Goal: Information Seeking & Learning: Learn about a topic

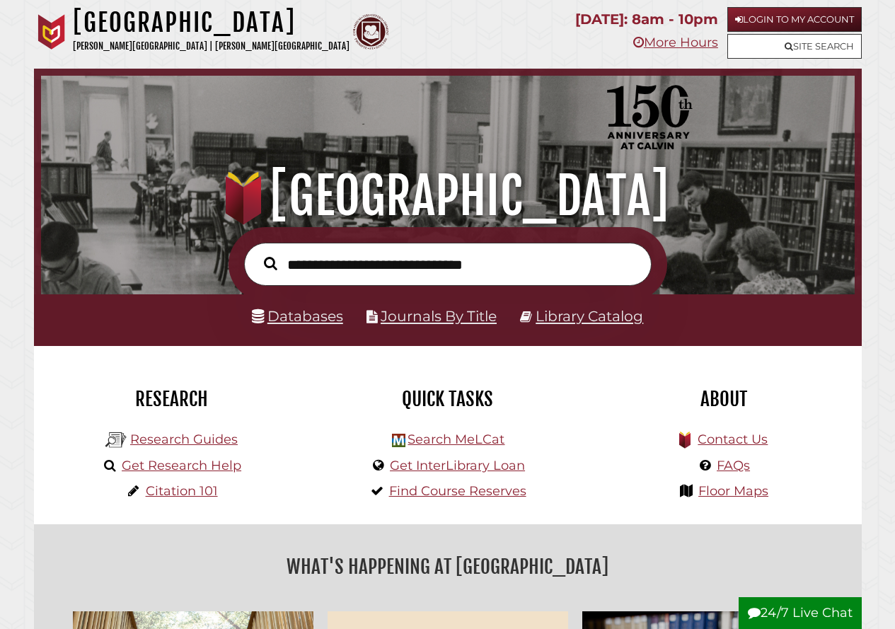
scroll to position [269, 806]
click at [810, 19] on link "Login to My Account" at bounding box center [794, 19] width 134 height 25
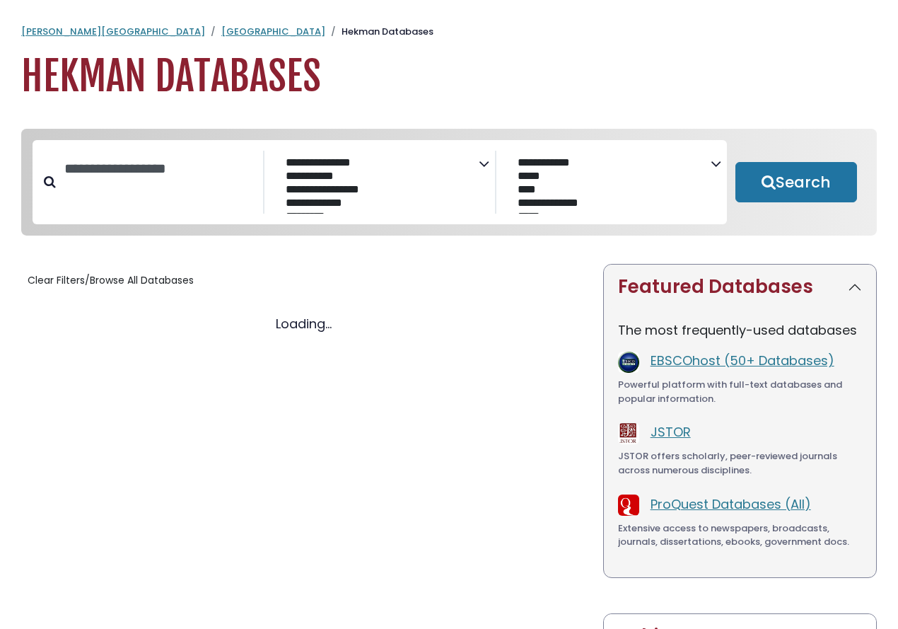
select select "Database Subject Filter"
select select "Database Vendors Filter"
select select "Database Subject Filter"
select select "Database Vendors Filter"
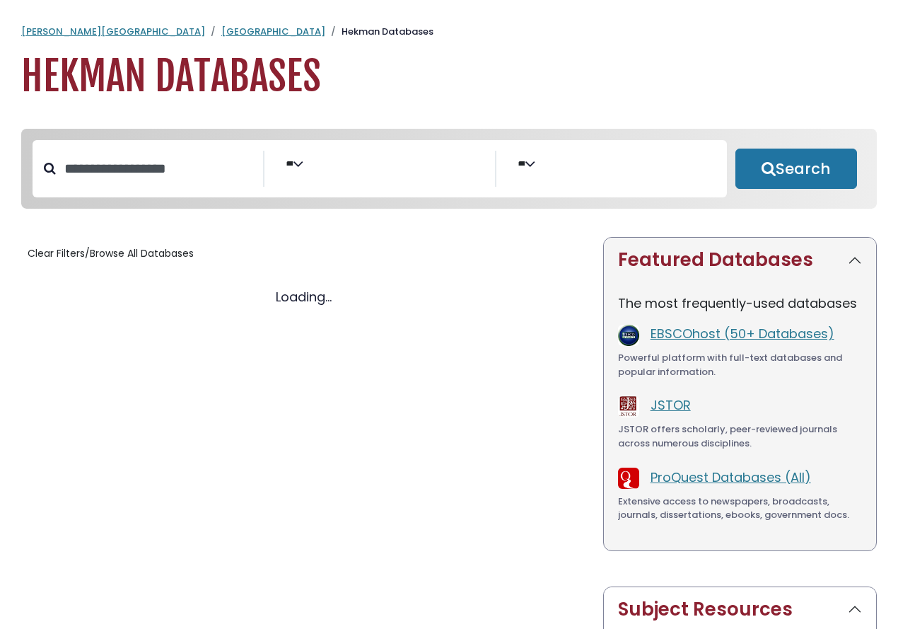
select select "Database Subject Filter"
select select "Database Vendors Filter"
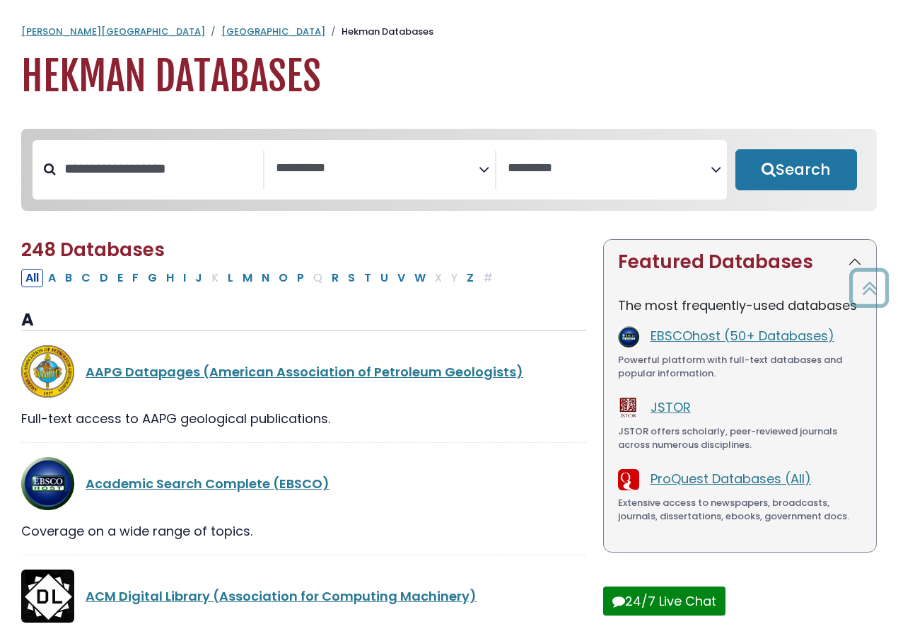
click at [210, 155] on div "Search filters" at bounding box center [159, 169] width 207 height 37
click at [202, 168] on input "Search database by title or keyword" at bounding box center [159, 168] width 207 height 23
click at [355, 178] on span "Search filters" at bounding box center [377, 170] width 203 height 38
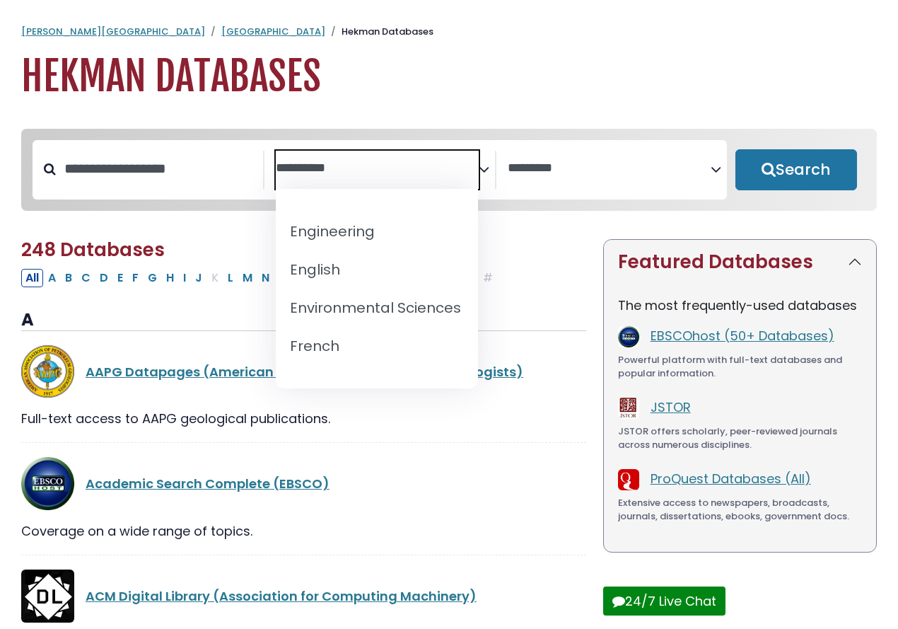
scroll to position [566, 0]
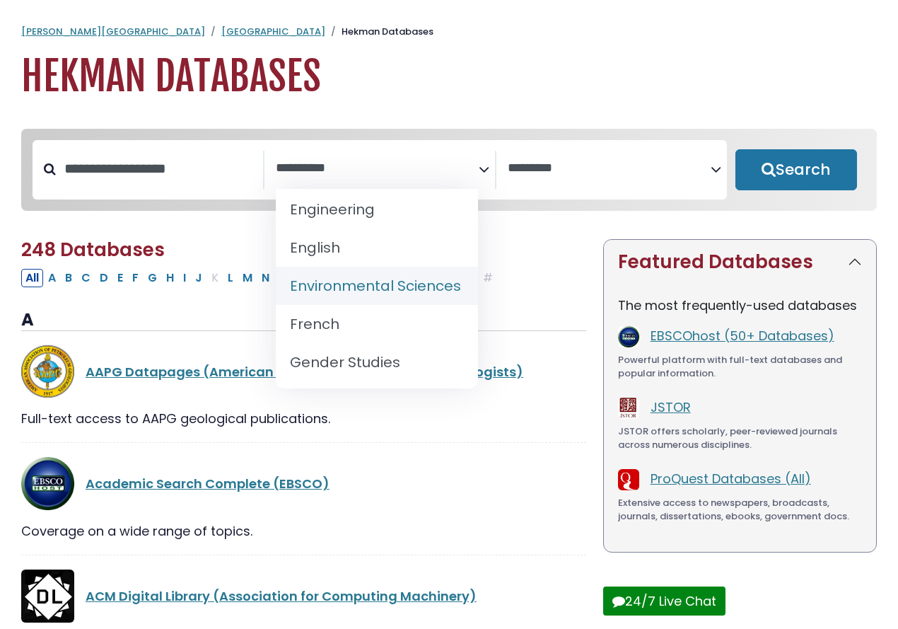
select select "*****"
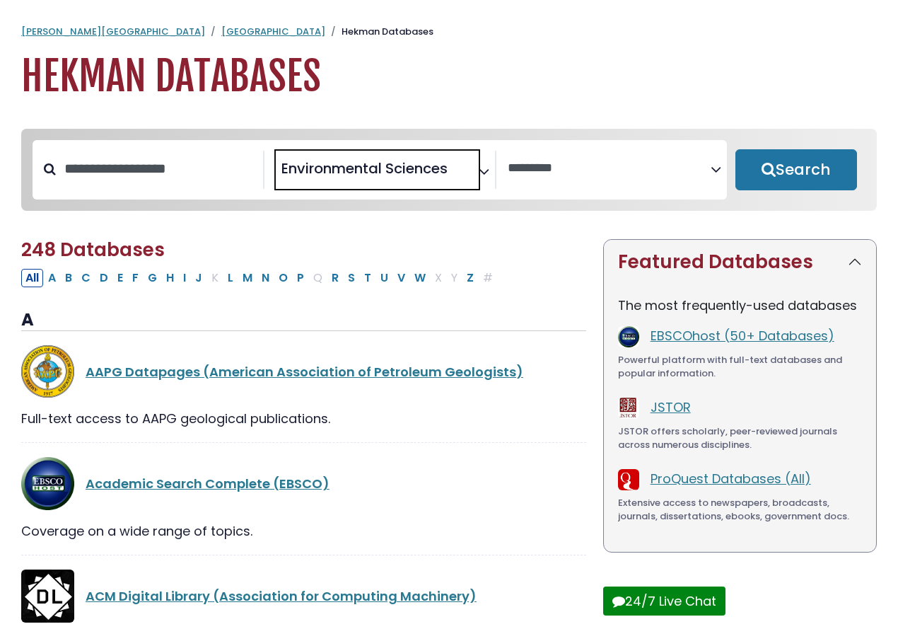
click at [617, 189] on div "**********" at bounding box center [611, 170] width 231 height 38
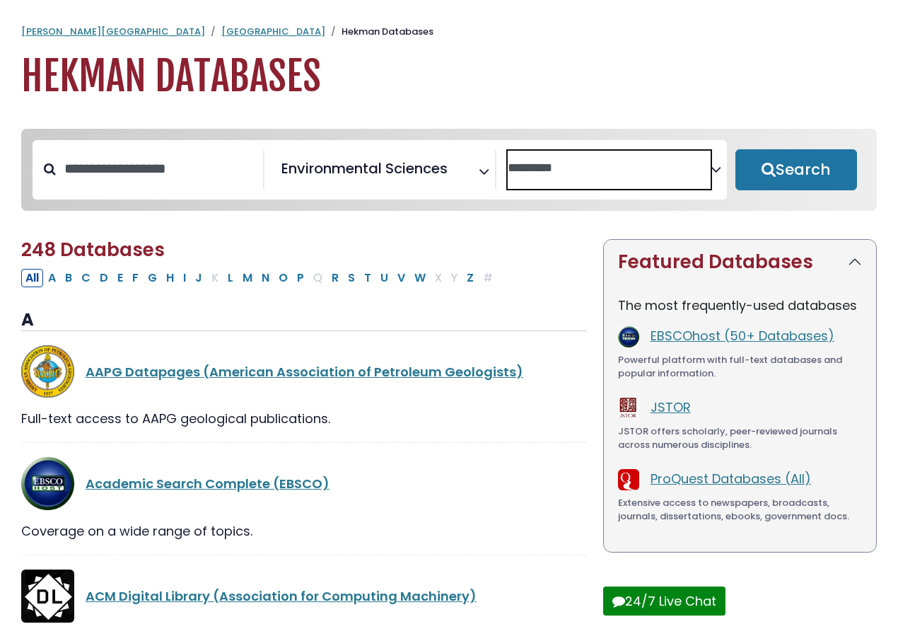
click at [626, 164] on textarea "Search" at bounding box center [609, 168] width 203 height 15
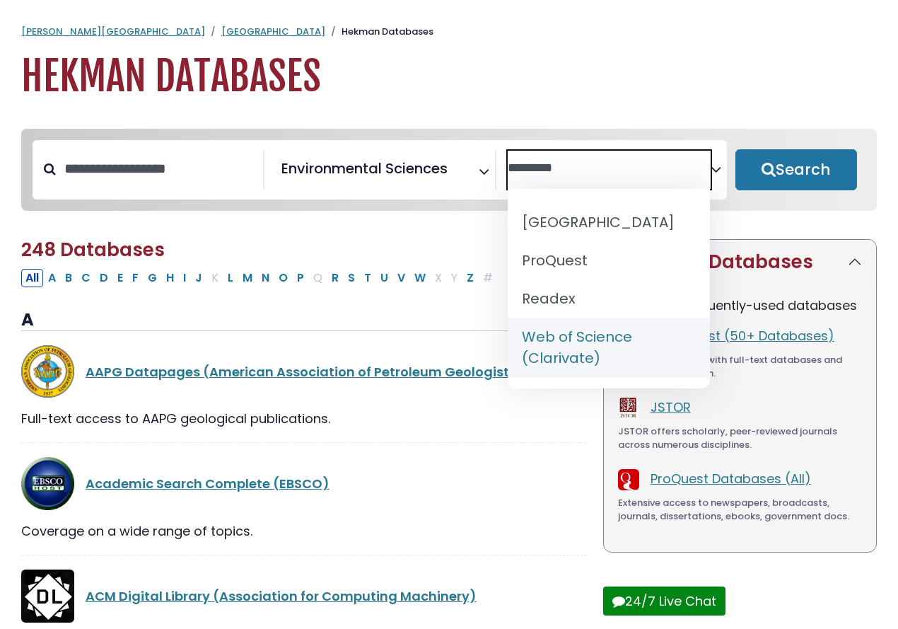
scroll to position [0, 0]
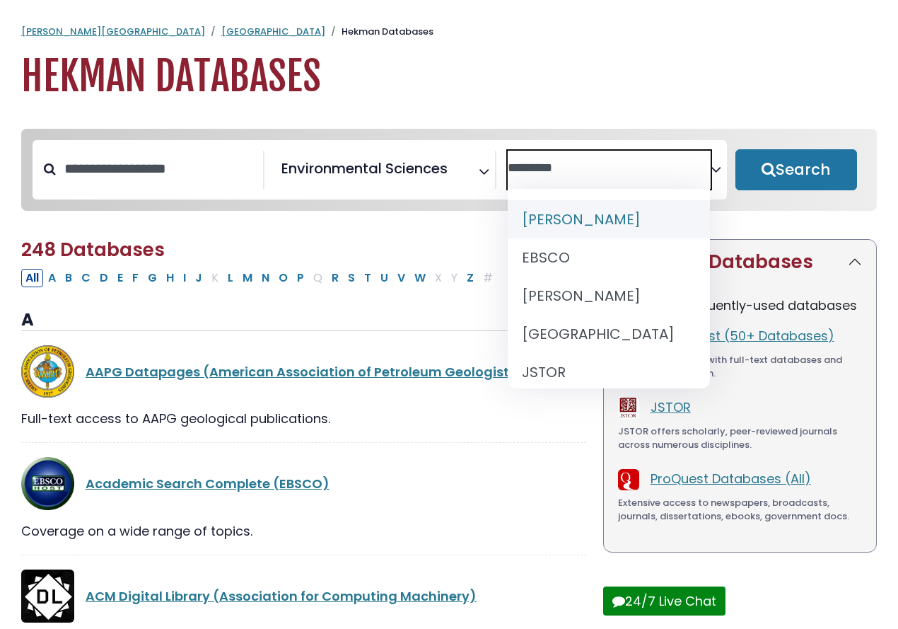
click at [595, 79] on h1 "Hekman Databases" at bounding box center [449, 76] width 856 height 47
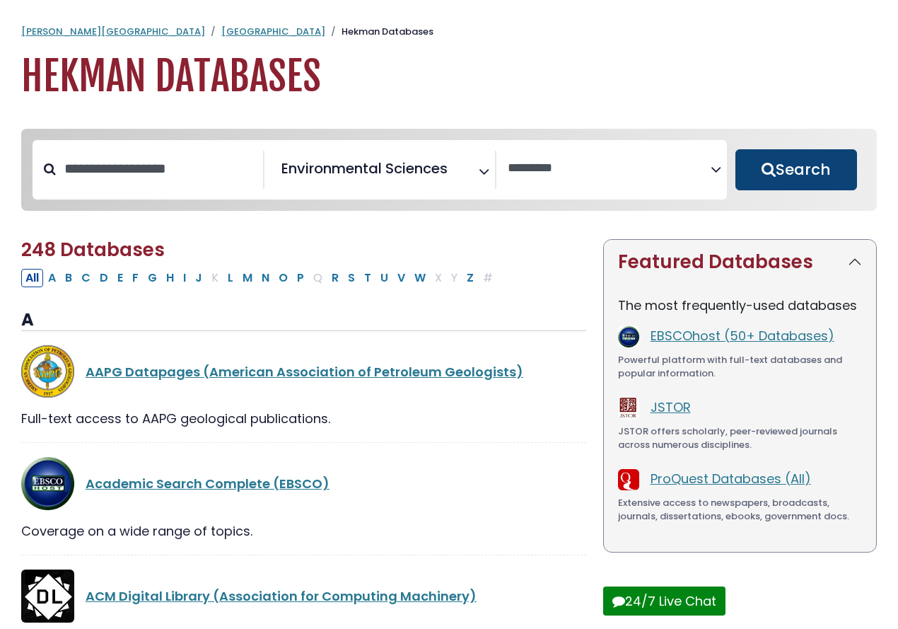
click at [803, 160] on button "Search" at bounding box center [797, 169] width 122 height 41
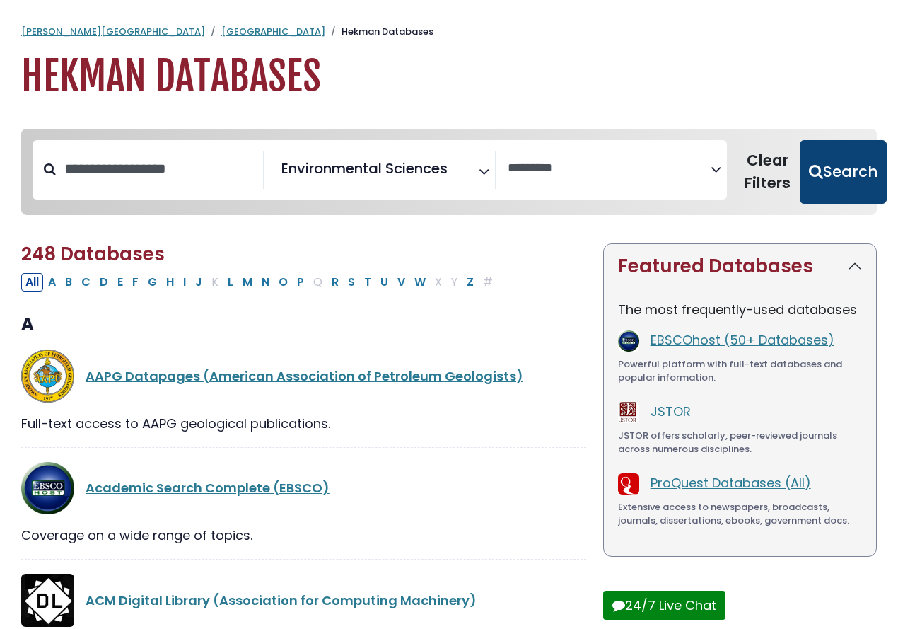
select select "Database Vendors Filter"
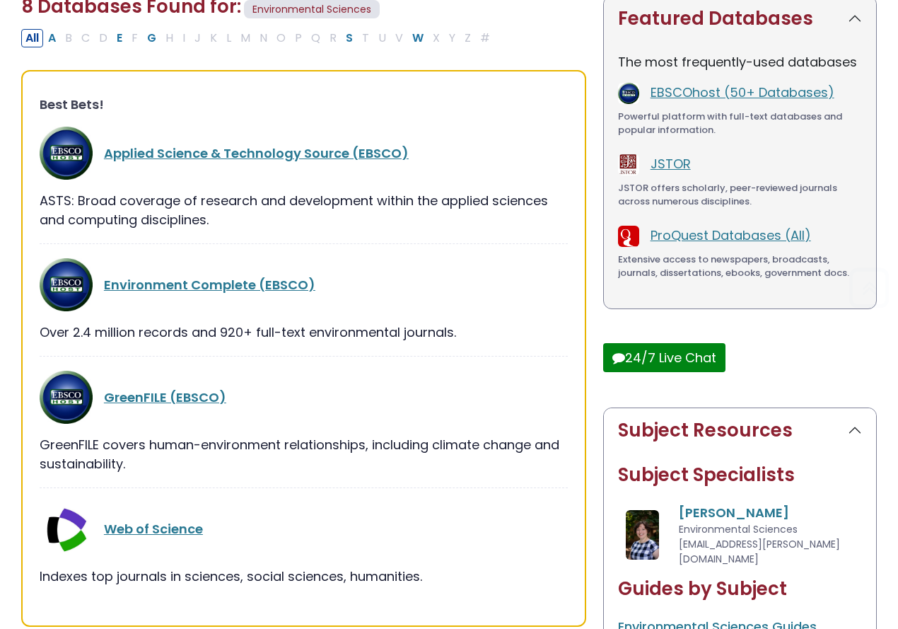
scroll to position [283, 0]
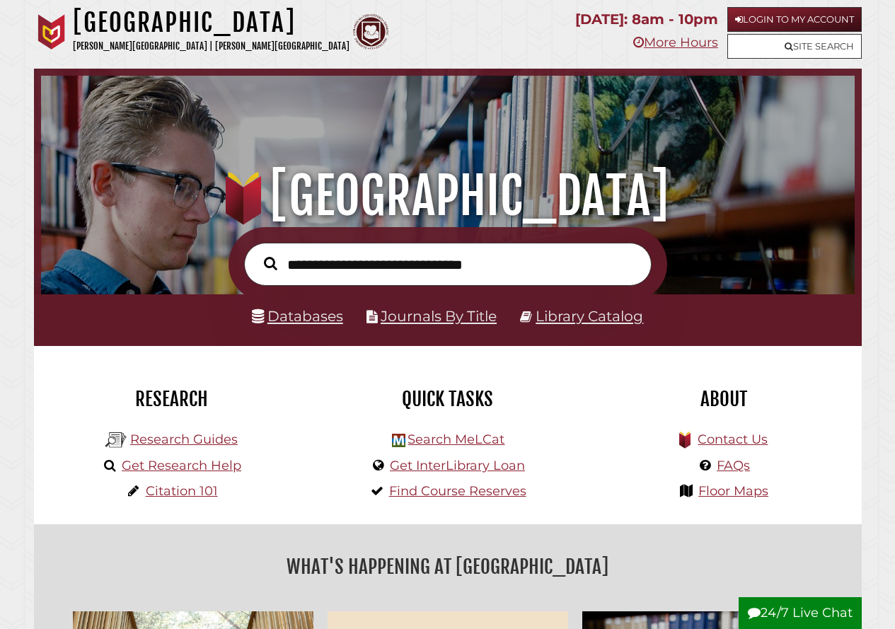
scroll to position [269, 806]
click at [216, 443] on link "Research Guides" at bounding box center [183, 439] width 107 height 16
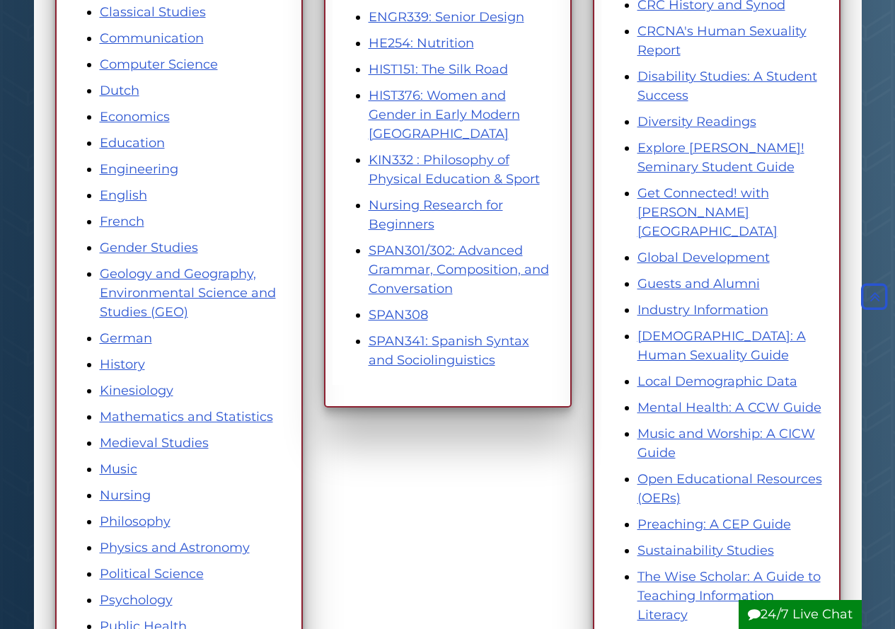
scroll to position [495, 0]
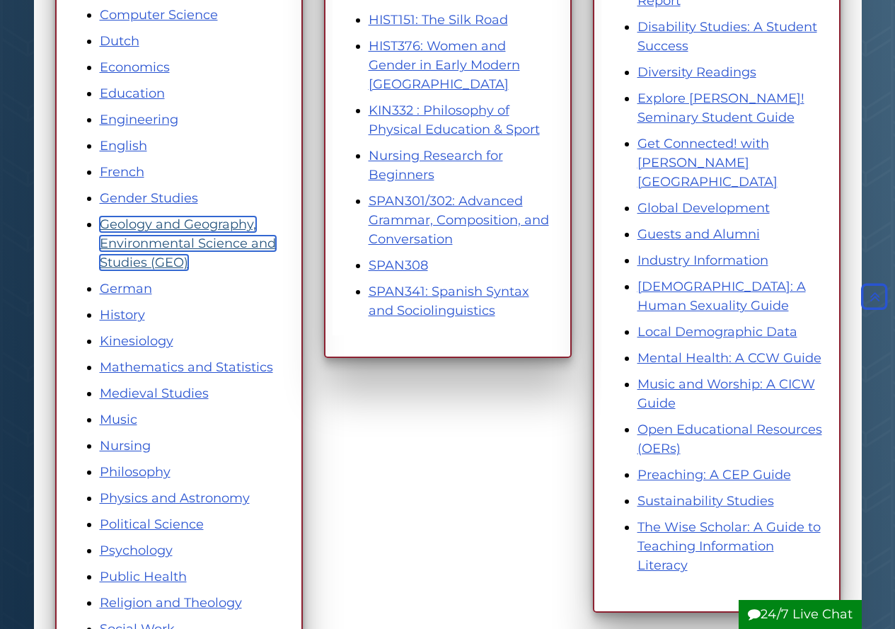
click at [185, 246] on link "Geology and Geography, Environmental Science and Studies (GEO)" at bounding box center [188, 243] width 176 height 54
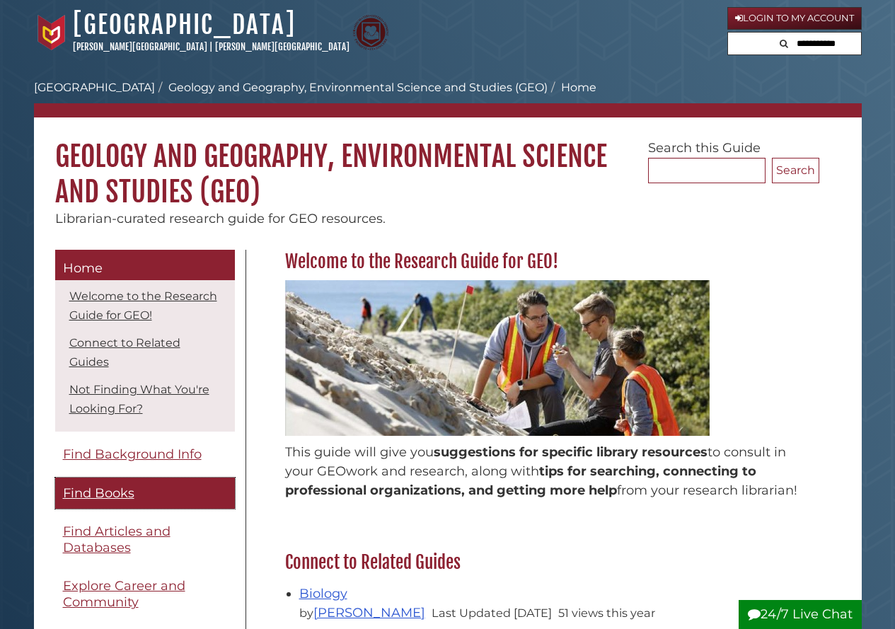
scroll to position [71, 0]
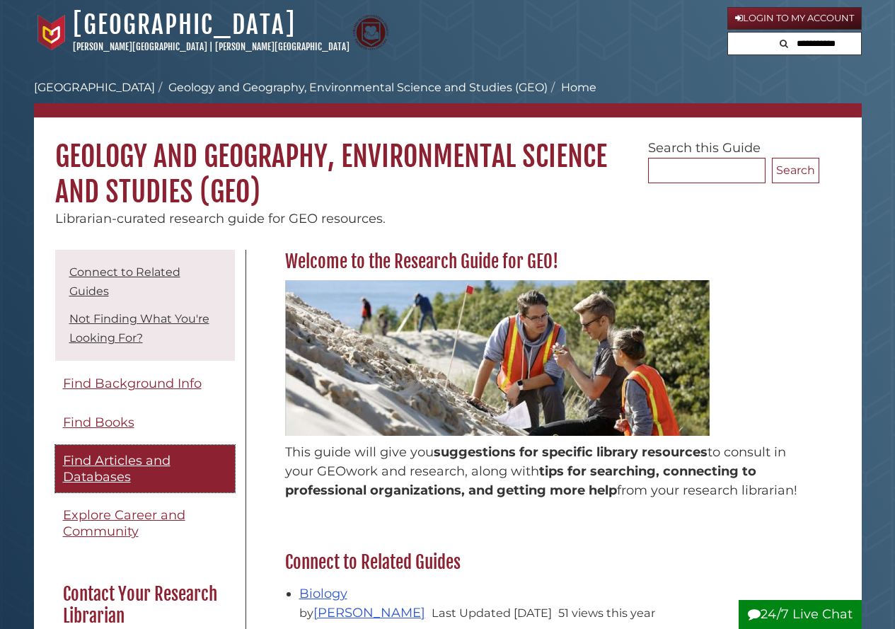
click at [113, 479] on span "Find Articles and Databases" at bounding box center [116, 469] width 107 height 32
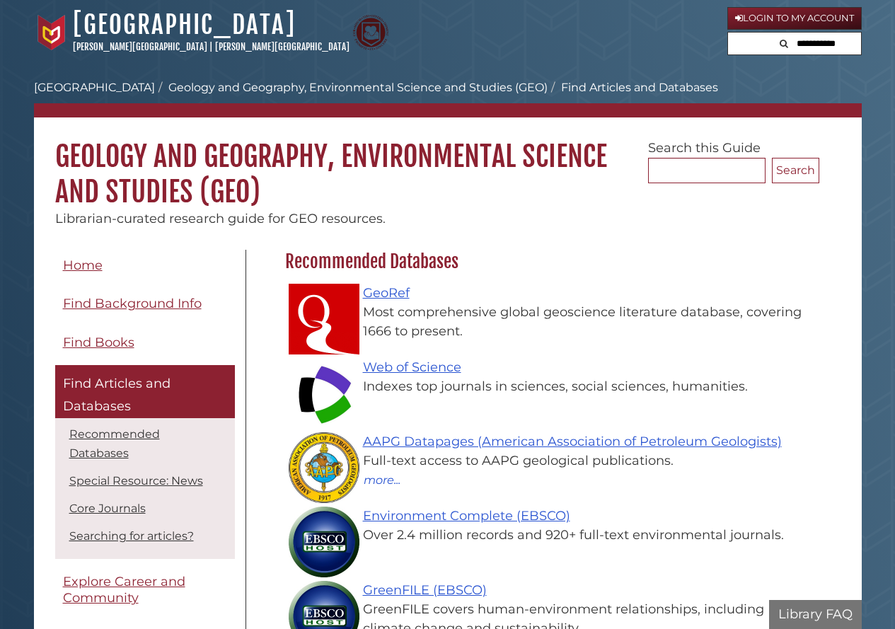
scroll to position [412, 541]
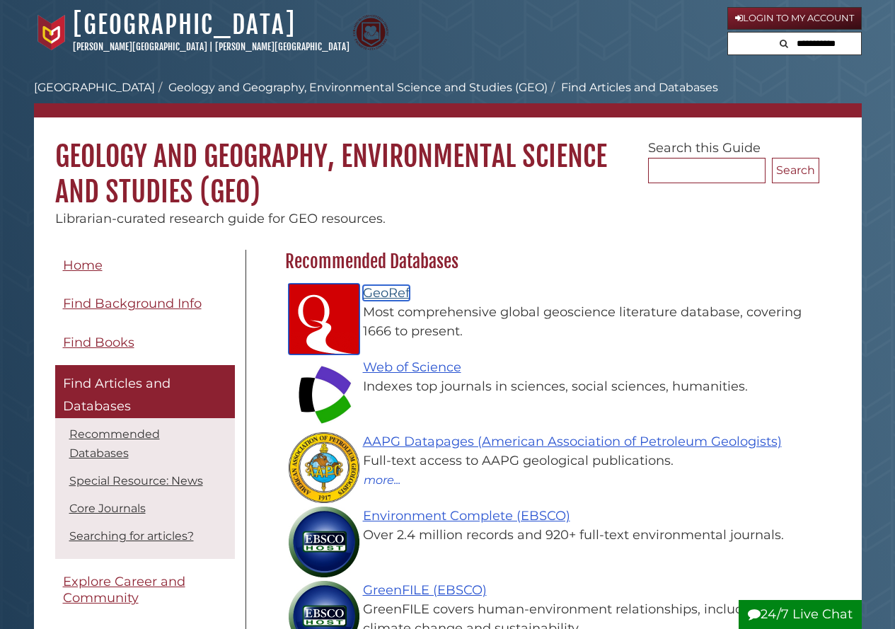
click at [399, 296] on link "GeoRef" at bounding box center [386, 293] width 47 height 16
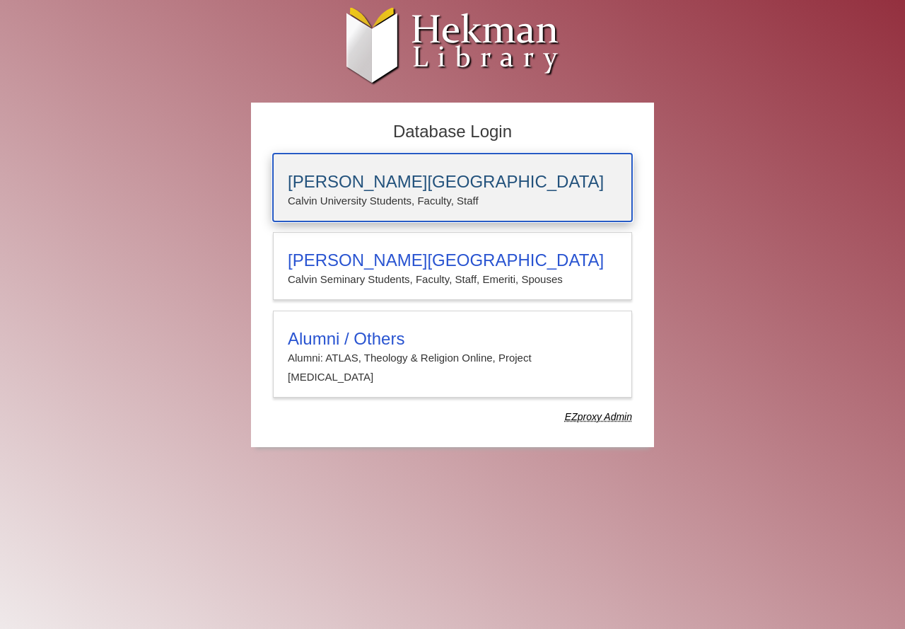
click at [388, 174] on h3 "[PERSON_NAME][GEOGRAPHIC_DATA]" at bounding box center [453, 182] width 330 height 20
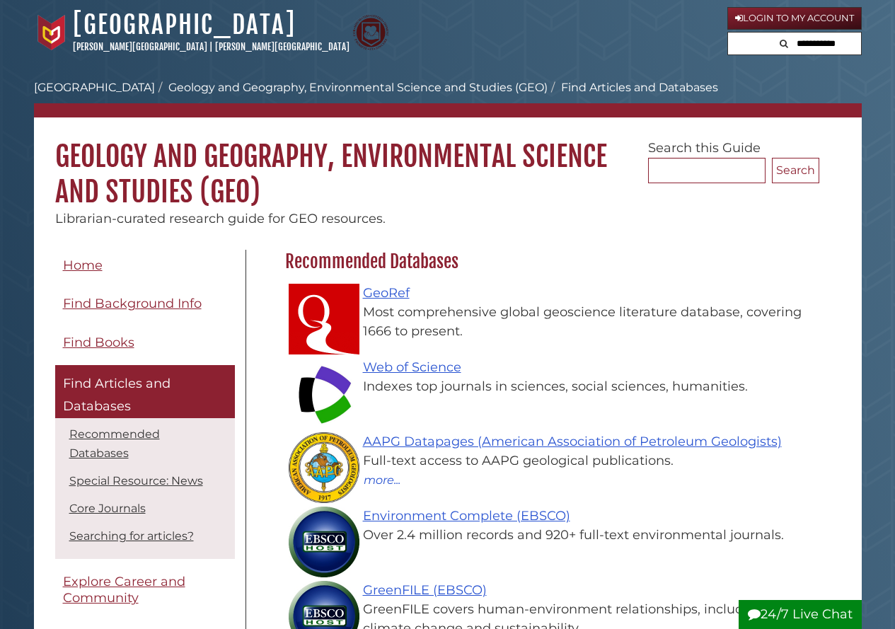
scroll to position [412, 541]
drag, startPoint x: 447, startPoint y: 363, endPoint x: 426, endPoint y: 370, distance: 21.7
click at [426, 370] on link "Web of Science" at bounding box center [412, 367] width 98 height 16
